Goal: Task Accomplishment & Management: Manage account settings

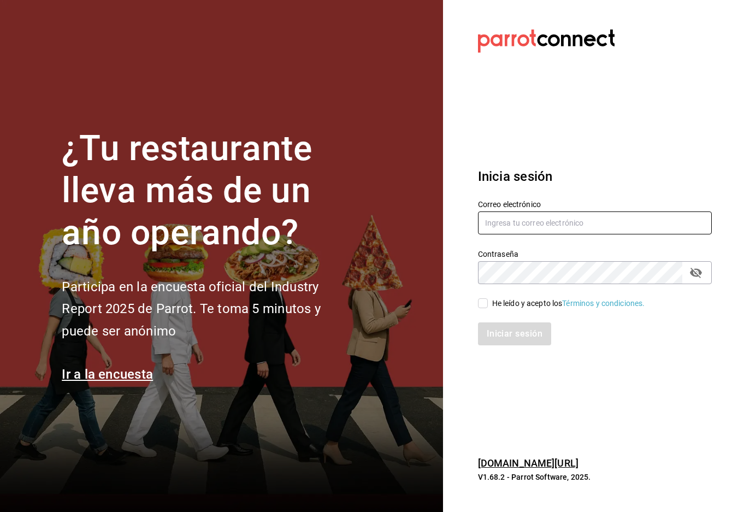
type input "[EMAIL_ADDRESS][DOMAIN_NAME]"
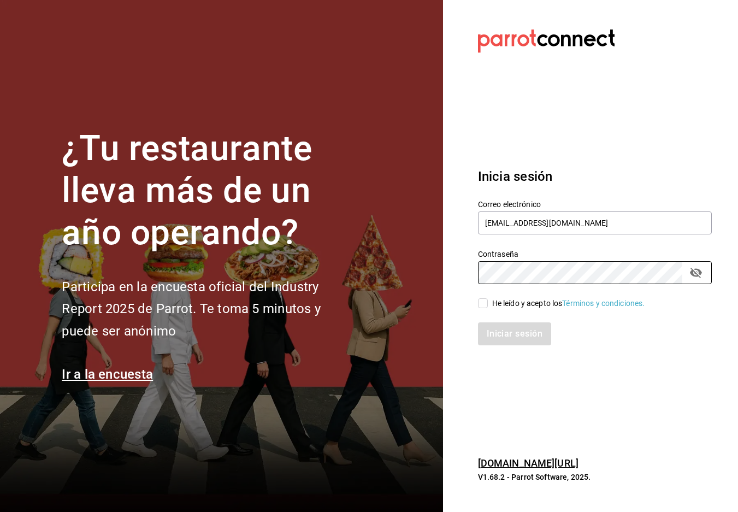
click at [483, 309] on div "Iniciar sesión" at bounding box center [588, 327] width 247 height 36
click at [487, 303] on input "He leído y acepto los Términos y condiciones." at bounding box center [483, 303] width 10 height 10
checkbox input "true"
click at [504, 337] on button "Iniciar sesión" at bounding box center [515, 333] width 74 height 23
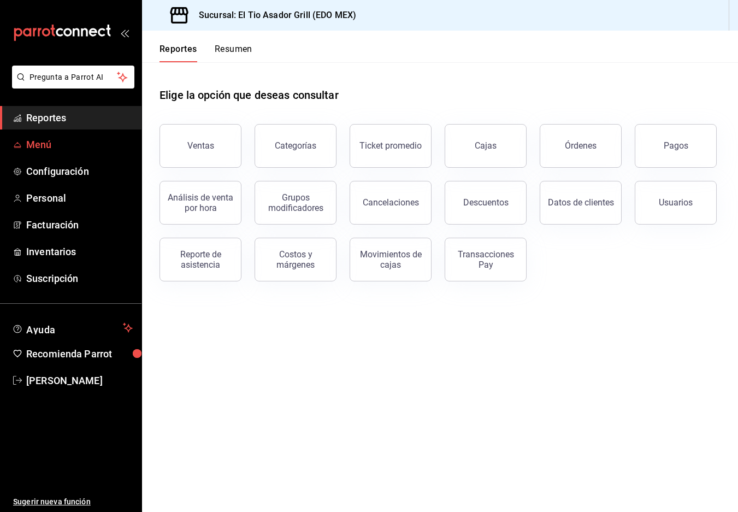
click at [33, 144] on span "Menú" at bounding box center [79, 144] width 107 height 15
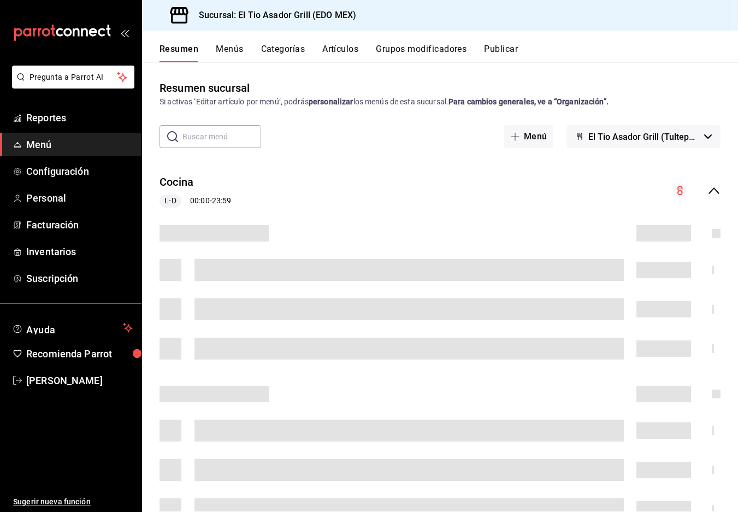
click at [416, 51] on button "Grupos modificadores" at bounding box center [421, 53] width 91 height 19
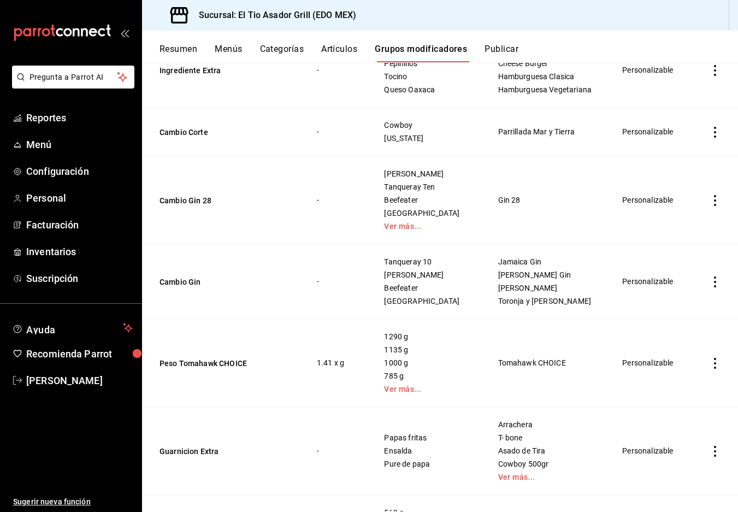
click at [370, 286] on td "-" at bounding box center [337, 281] width 67 height 75
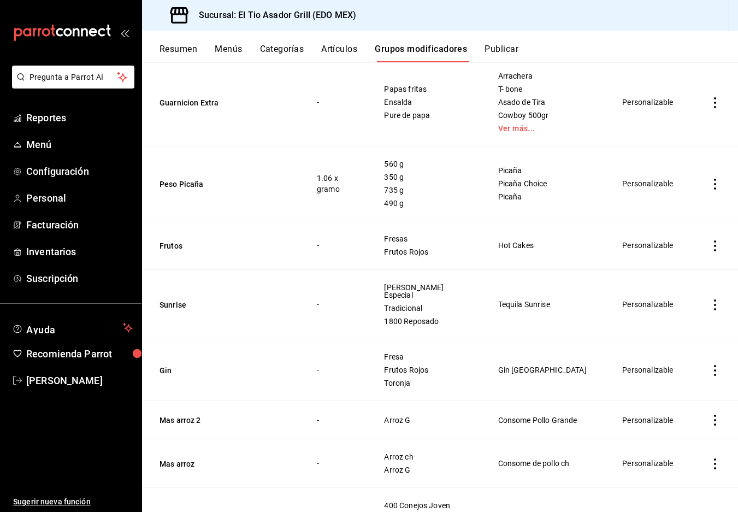
scroll to position [972, 0]
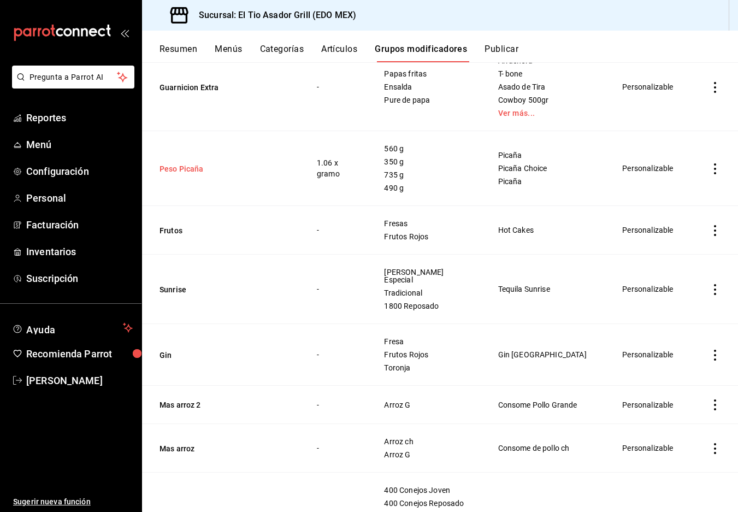
click at [182, 163] on button "Peso Picaña" at bounding box center [224, 168] width 131 height 11
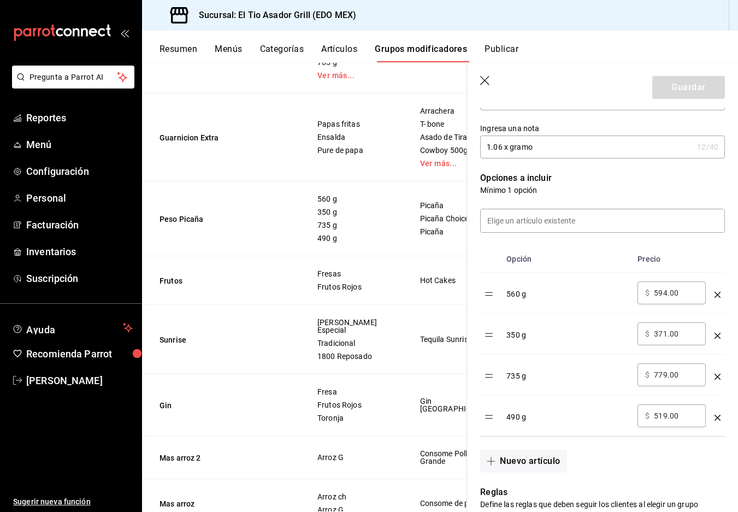
scroll to position [227, 0]
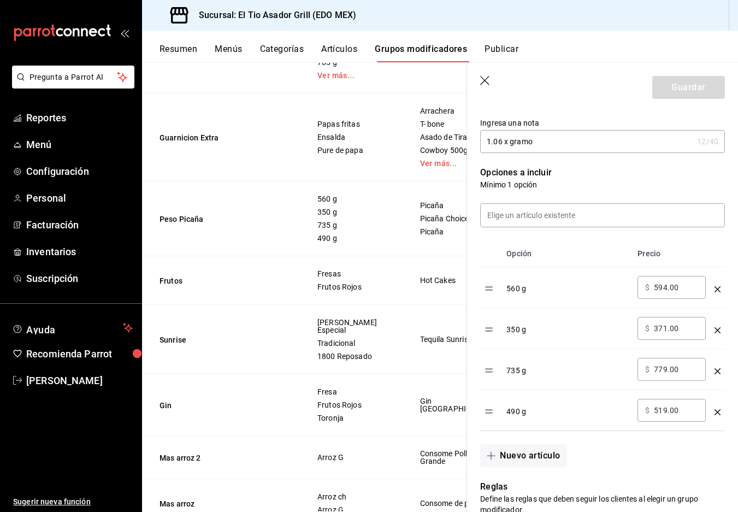
click at [713, 289] on td "optionsTable" at bounding box center [717, 287] width 15 height 41
click at [717, 287] on icon "optionsTable" at bounding box center [717, 289] width 6 height 6
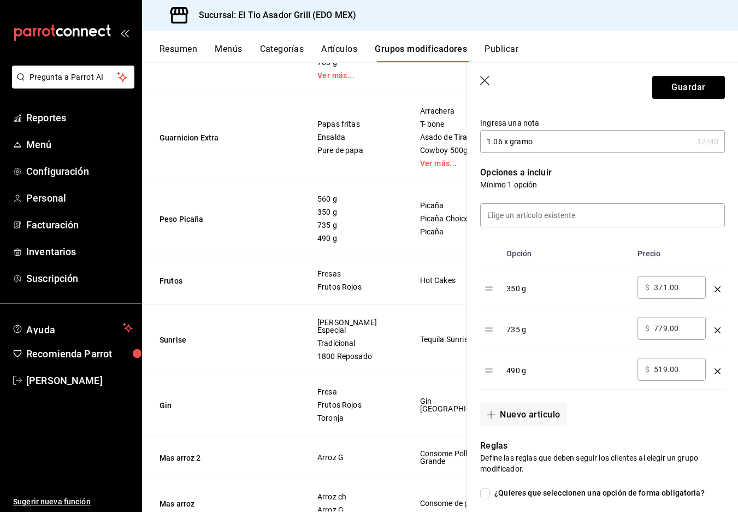
click at [717, 330] on icon "optionsTable" at bounding box center [717, 330] width 6 height 6
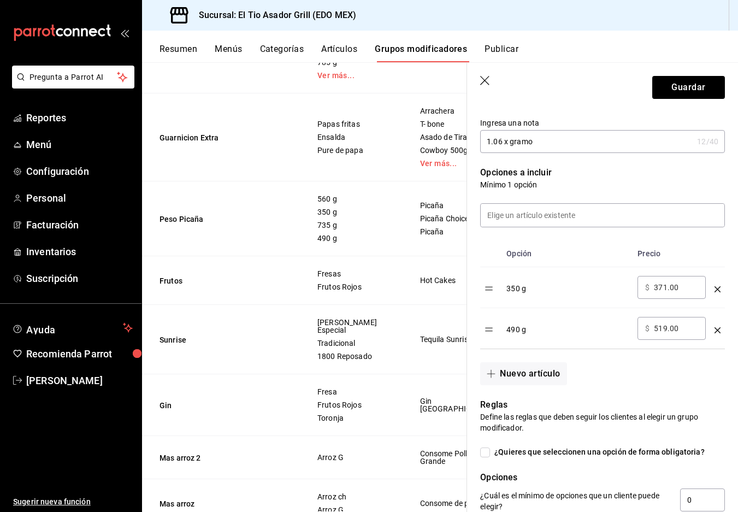
click at [717, 330] on icon "optionsTable" at bounding box center [717, 330] width 6 height 6
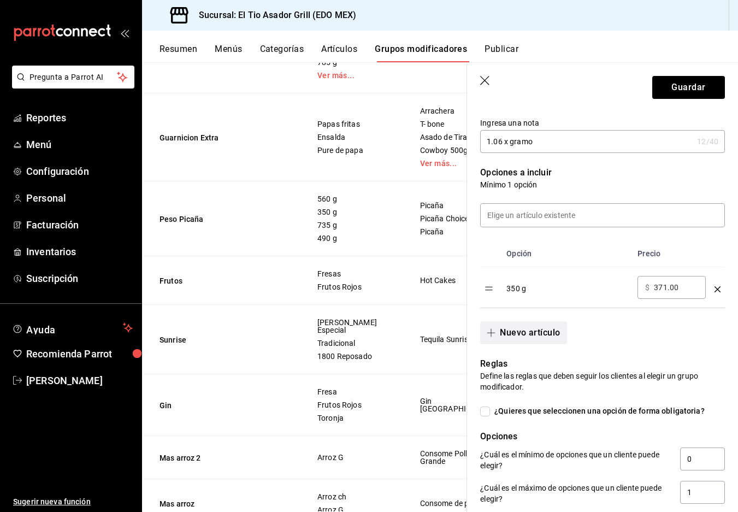
click at [513, 333] on button "Nuevo artículo" at bounding box center [523, 332] width 86 height 23
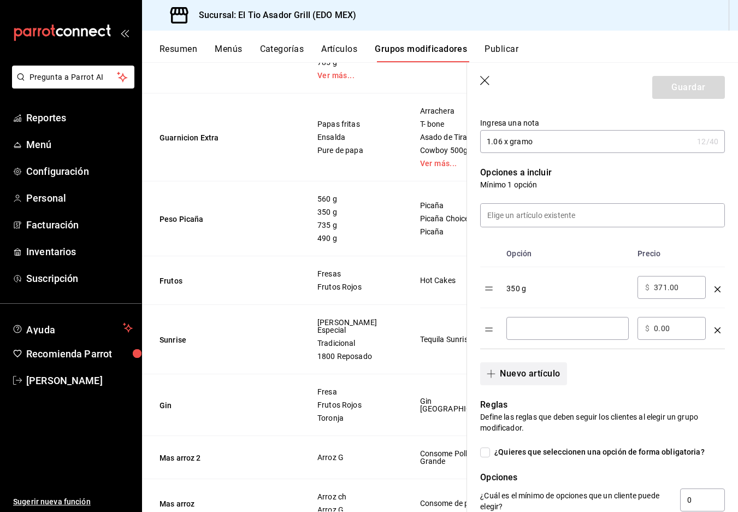
click at [513, 333] on div "​" at bounding box center [567, 328] width 122 height 23
click at [571, 322] on div "315 G ​" at bounding box center [567, 328] width 122 height 23
type input "315 g"
type input "334.00"
click at [535, 378] on button "Nuevo artículo" at bounding box center [523, 373] width 86 height 23
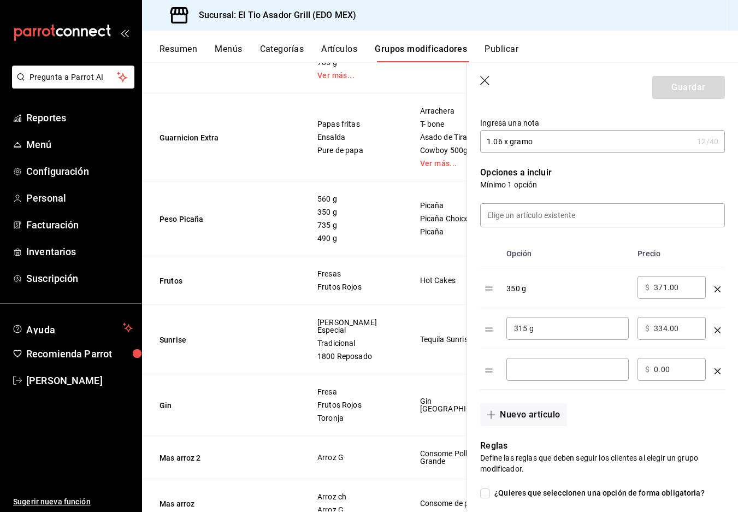
click at [549, 375] on input "optionsTable" at bounding box center [567, 369] width 107 height 11
type input "435 g"
type input "461.00"
click at [528, 416] on button "Nuevo artículo" at bounding box center [523, 414] width 86 height 23
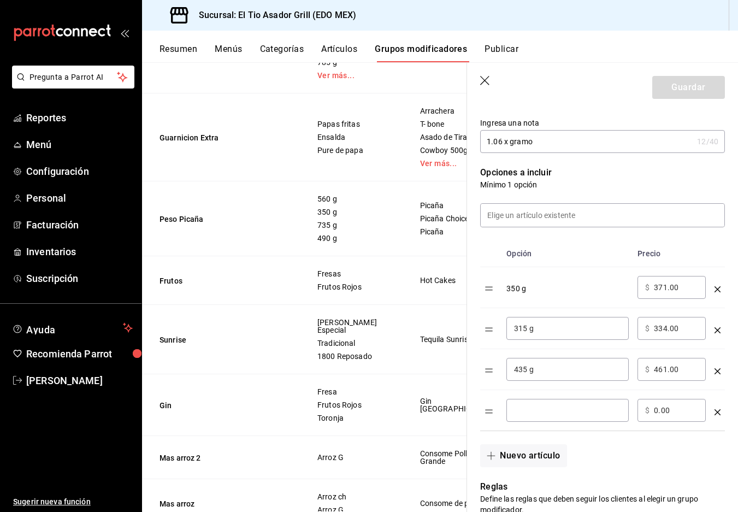
click at [522, 413] on input "optionsTable" at bounding box center [567, 410] width 107 height 11
click at [524, 407] on input "545 g" at bounding box center [567, 410] width 107 height 11
type input "515 g"
type input "546.00"
click at [517, 449] on button "Nuevo artículo" at bounding box center [523, 455] width 86 height 23
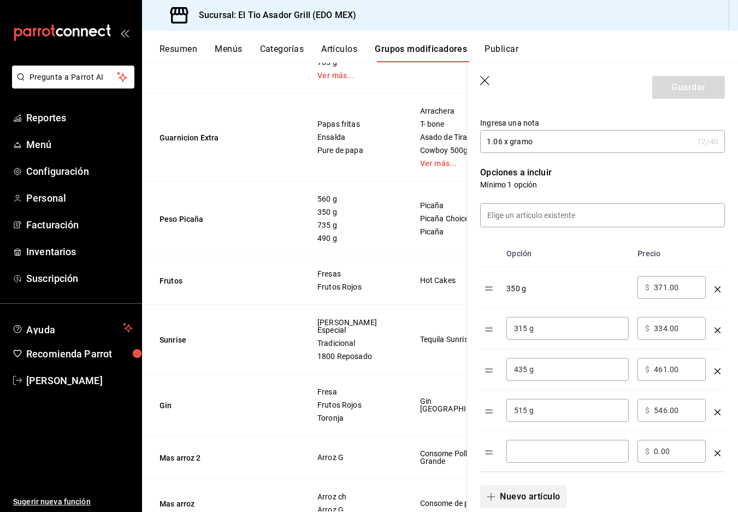
click at [517, 449] on input "optionsTable" at bounding box center [567, 451] width 107 height 11
type input "555 g"
type input "588.00"
click at [699, 76] on button "Guardar" at bounding box center [688, 87] width 73 height 23
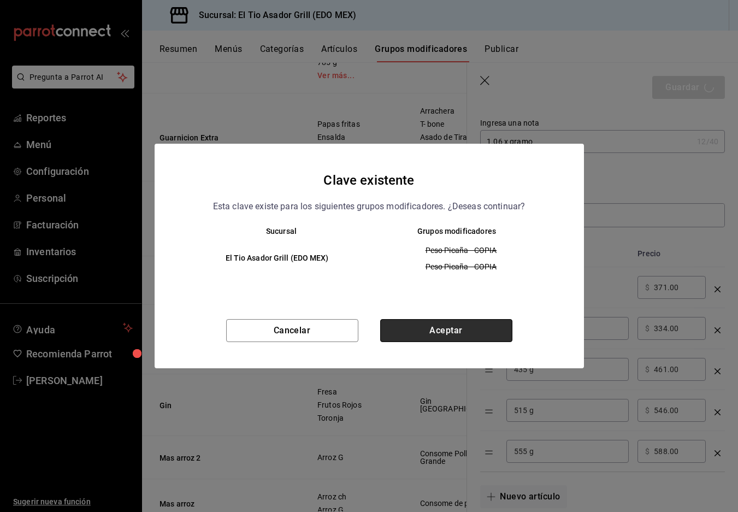
click at [458, 322] on button "Aceptar" at bounding box center [446, 330] width 132 height 23
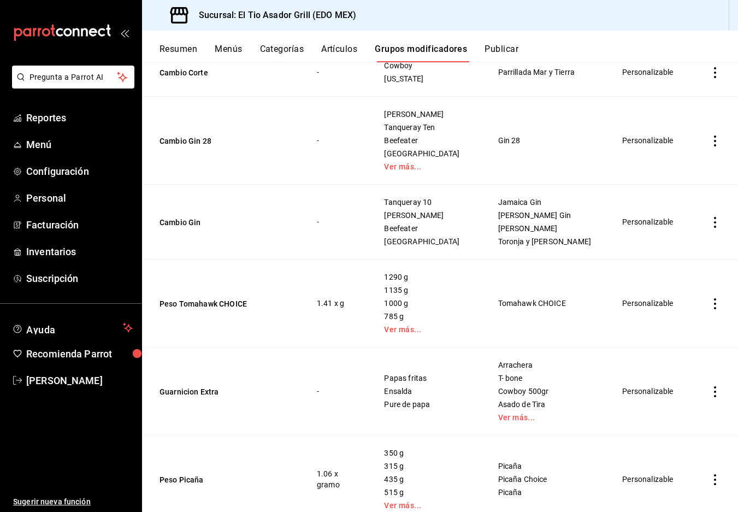
scroll to position [669, 0]
click at [219, 297] on button "Peso Tomahawk CHOICE" at bounding box center [224, 302] width 131 height 11
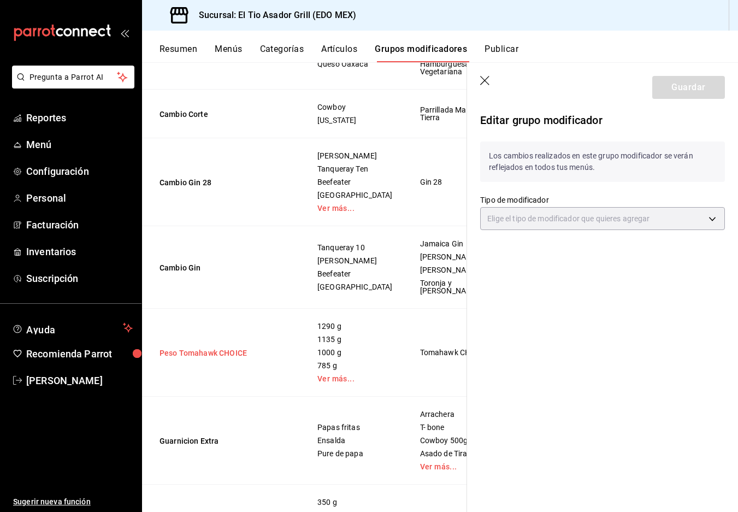
type input "CUSTOMIZABLE"
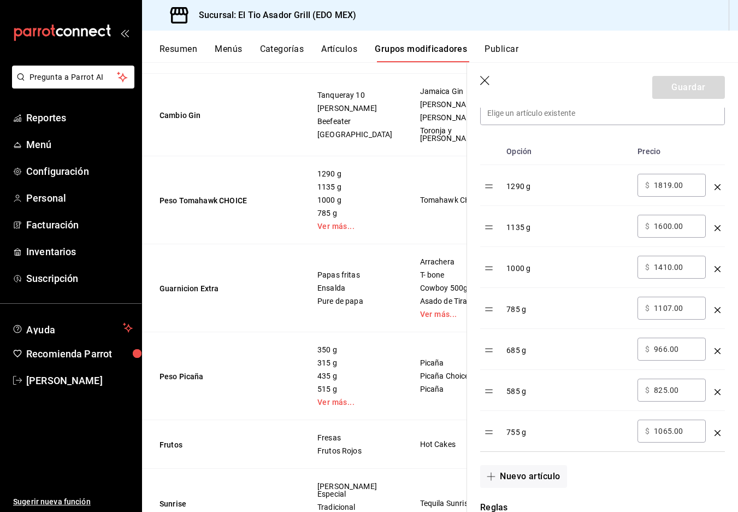
scroll to position [329, 0]
click at [719, 350] on icon "optionsTable" at bounding box center [717, 350] width 6 height 6
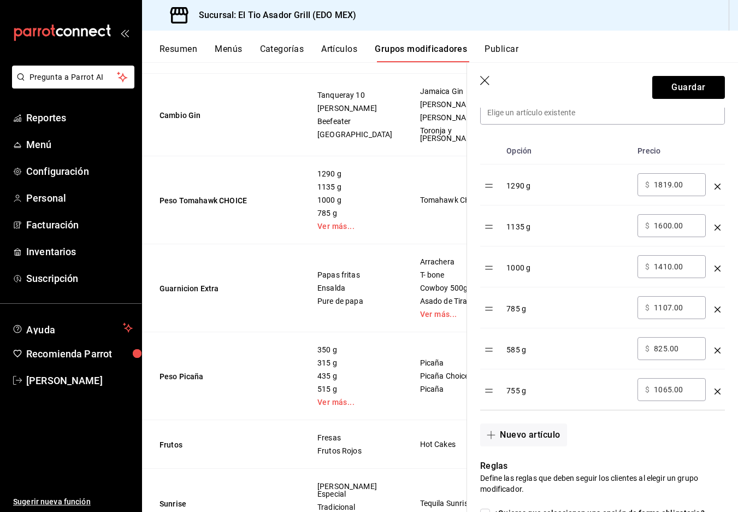
click at [716, 267] on icon "optionsTable" at bounding box center [717, 268] width 6 height 6
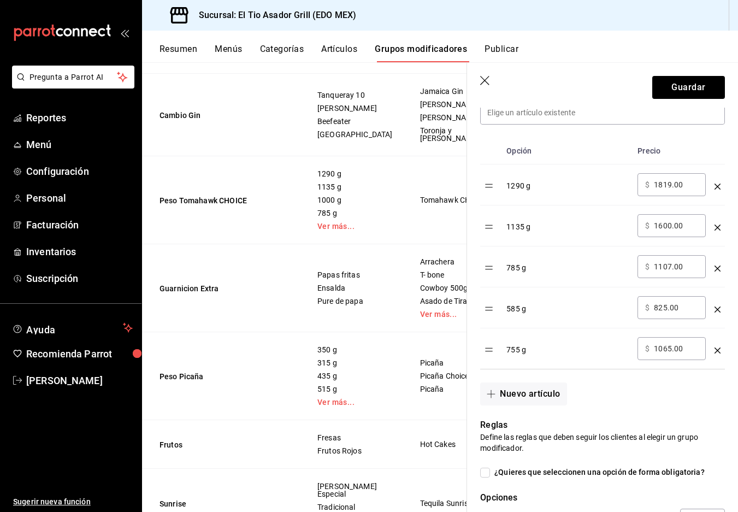
click at [717, 185] on icon "optionsTable" at bounding box center [717, 187] width 6 height 6
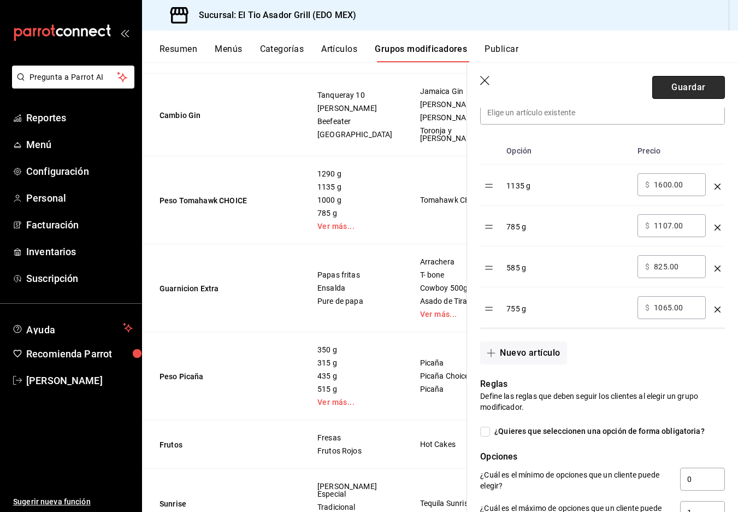
click at [699, 86] on button "Guardar" at bounding box center [688, 87] width 73 height 23
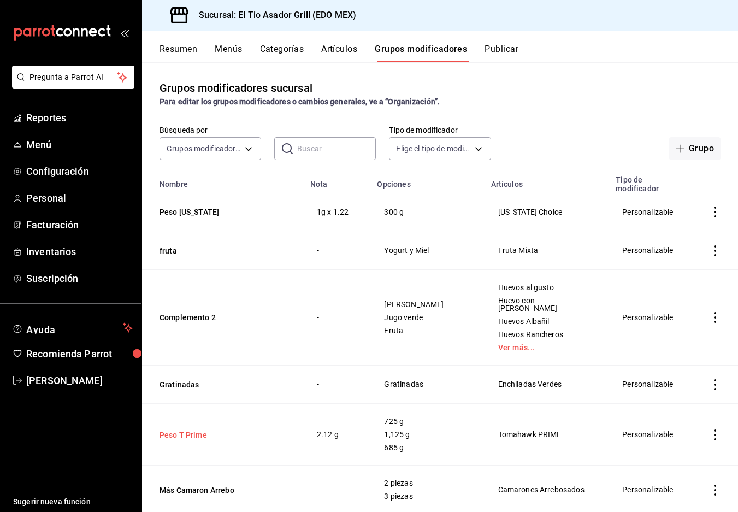
click at [188, 429] on button "Peso T Prime" at bounding box center [224, 434] width 131 height 11
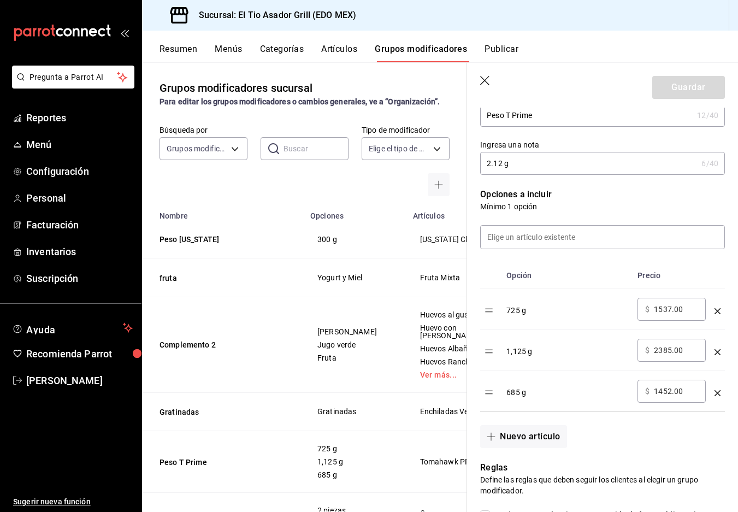
scroll to position [205, 0]
click at [714, 385] on div "optionsTable" at bounding box center [717, 388] width 6 height 18
click at [717, 394] on icon "optionsTable" at bounding box center [717, 392] width 6 height 6
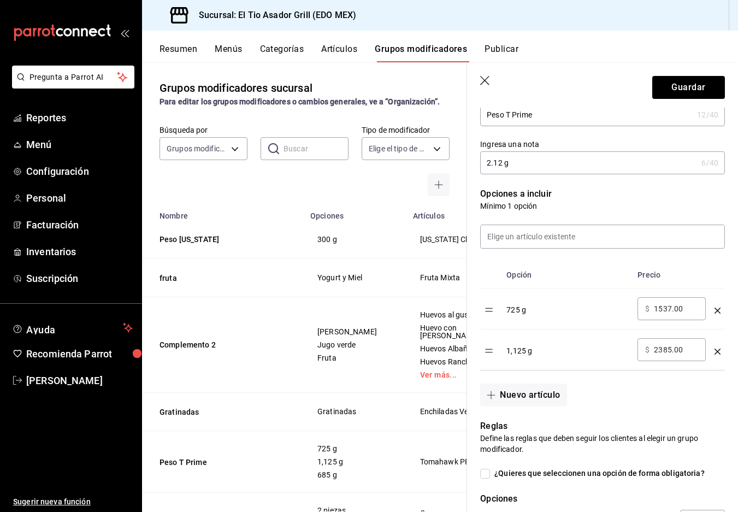
click at [716, 311] on icon "optionsTable" at bounding box center [717, 310] width 6 height 6
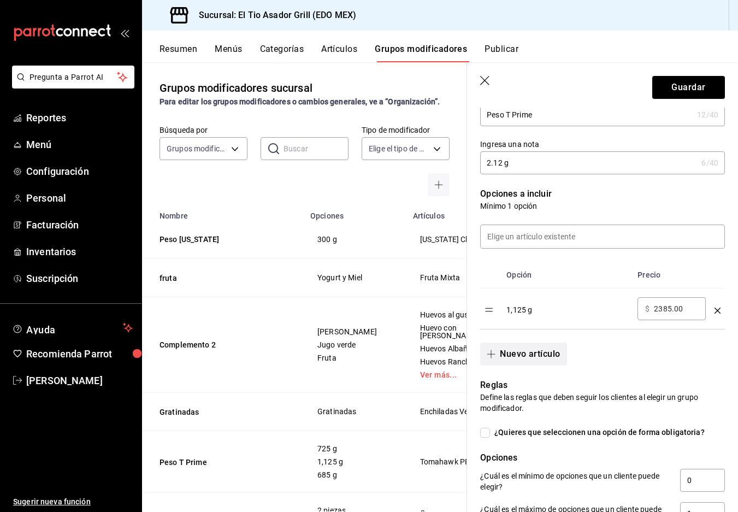
click at [545, 350] on button "Nuevo artículo" at bounding box center [523, 353] width 86 height 23
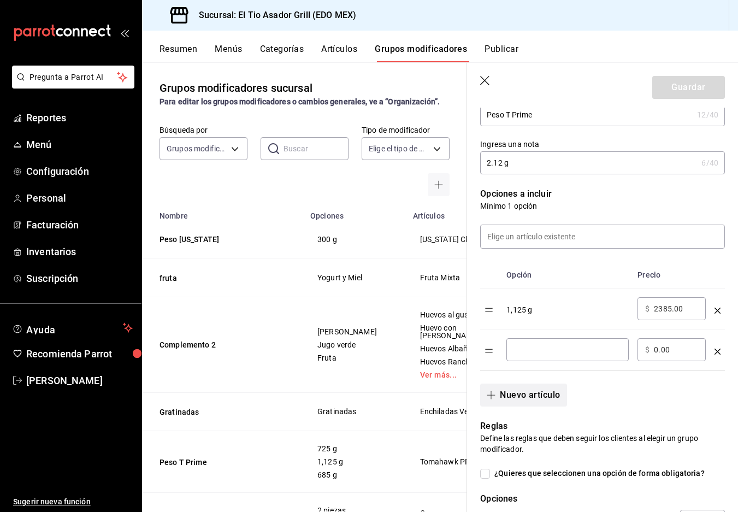
click at [545, 350] on input "optionsTable" at bounding box center [567, 349] width 107 height 11
type input "1,160 g"
type input "2459.00"
click at [689, 86] on button "Guardar" at bounding box center [688, 87] width 73 height 23
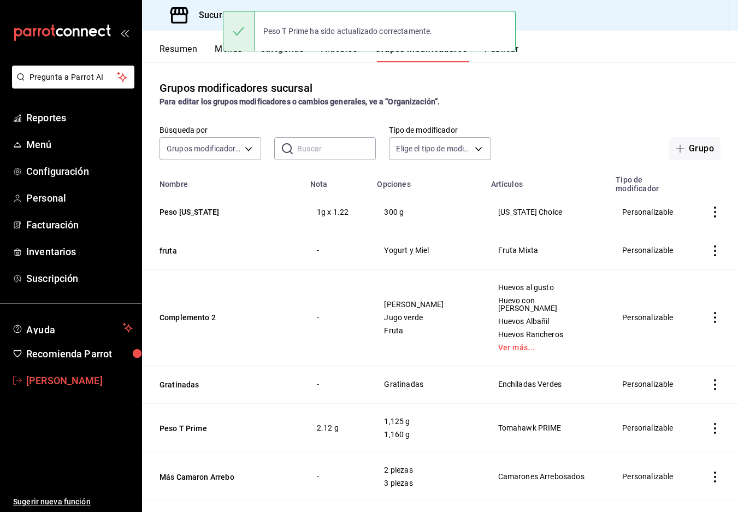
click at [60, 383] on span "Paola Palma" at bounding box center [79, 380] width 107 height 15
